Goal: Task Accomplishment & Management: Use online tool/utility

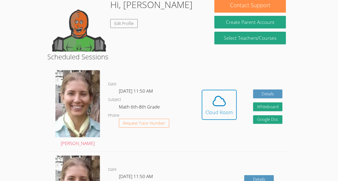
scroll to position [90, 0]
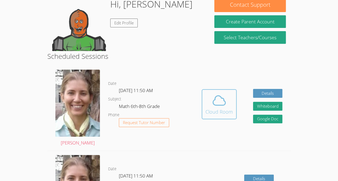
click at [220, 106] on icon at bounding box center [219, 100] width 15 height 15
click at [215, 97] on icon at bounding box center [219, 100] width 12 height 9
click at [218, 100] on icon at bounding box center [219, 100] width 15 height 15
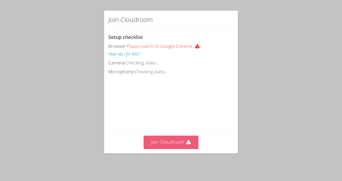
click at [172, 144] on button "Join Cloudroom" at bounding box center [171, 142] width 55 height 13
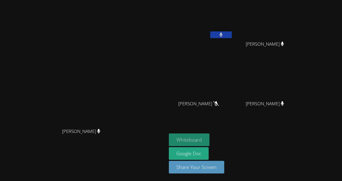
click at [210, 143] on button "Whiteboard" at bounding box center [189, 140] width 41 height 13
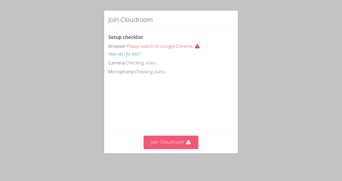
click at [163, 147] on button "Join Cloudroom" at bounding box center [171, 142] width 55 height 13
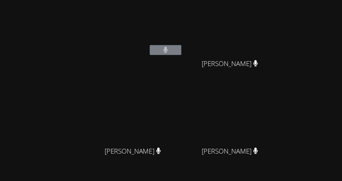
click at [113, 81] on video at bounding box center [83, 79] width 81 height 91
click at [109, 86] on video at bounding box center [83, 79] width 81 height 91
click at [108, 86] on video at bounding box center [83, 79] width 81 height 91
click at [108, 122] on video at bounding box center [83, 79] width 81 height 91
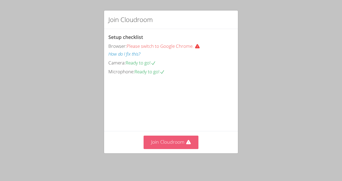
click at [172, 142] on button "Join Cloudroom" at bounding box center [171, 142] width 55 height 13
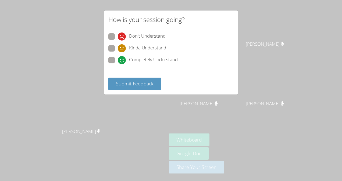
click at [115, 63] on label "Completely Understand" at bounding box center [142, 60] width 69 height 7
click at [118, 62] on input "Completely Understand" at bounding box center [120, 59] width 5 height 5
radio input "true"
click at [128, 81] on span "Submit Feedback" at bounding box center [135, 83] width 38 height 6
